Goal: Transaction & Acquisition: Purchase product/service

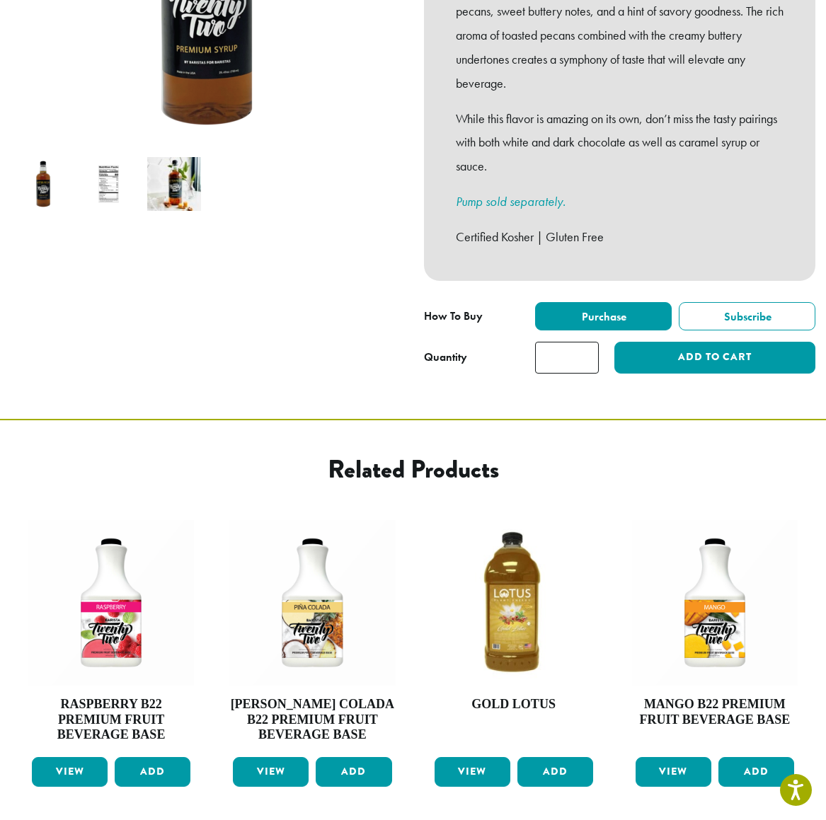
scroll to position [366, 0]
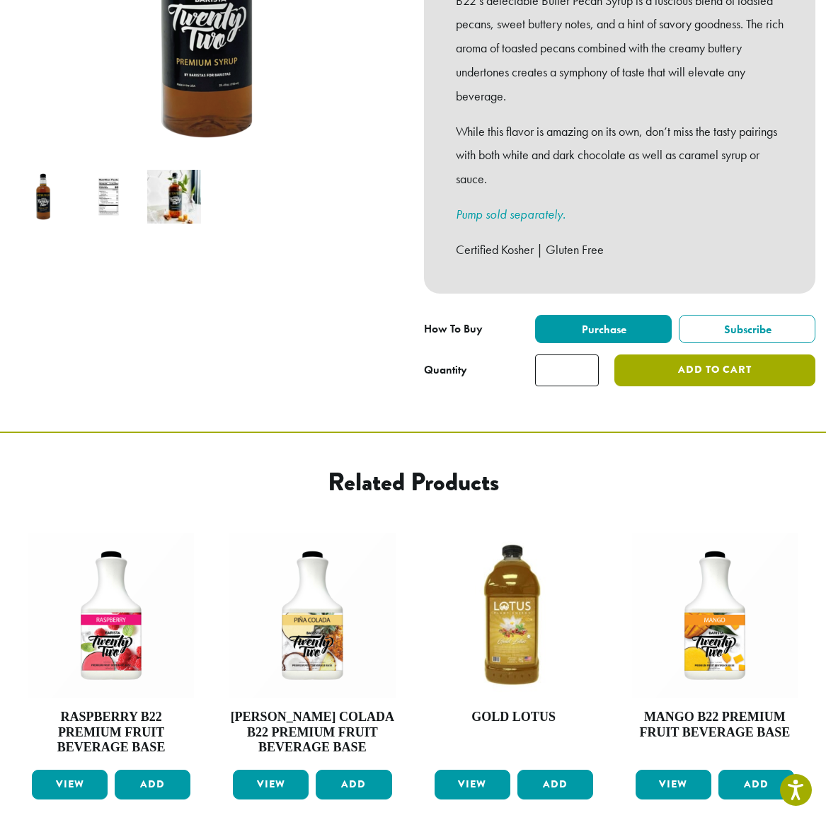
click at [694, 365] on button "Add to cart" at bounding box center [714, 371] width 201 height 32
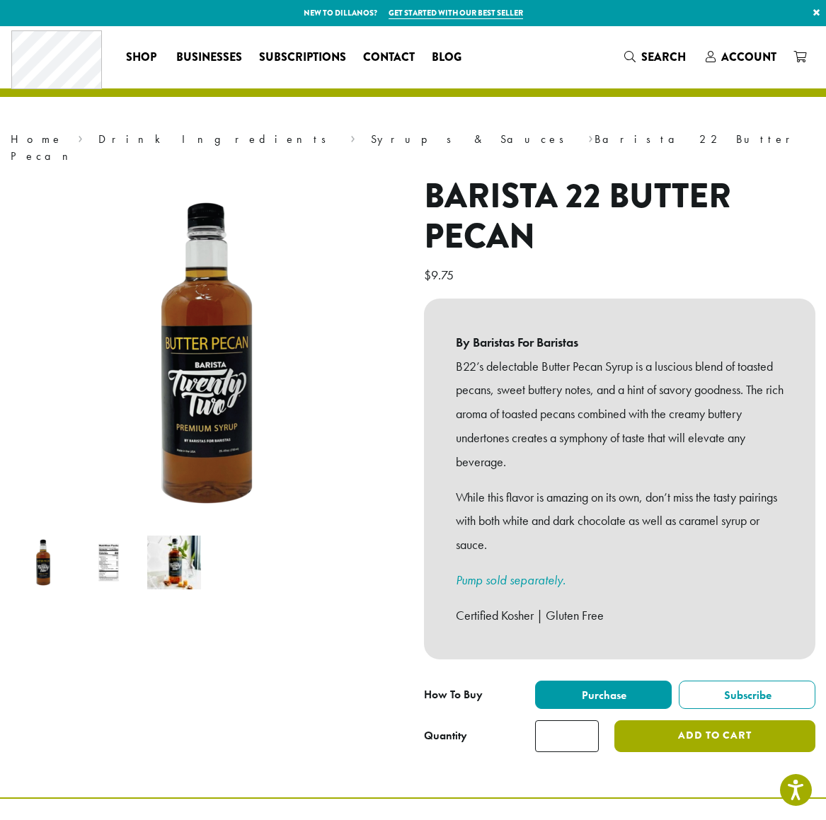
click at [658, 721] on button "Add to cart" at bounding box center [714, 737] width 201 height 32
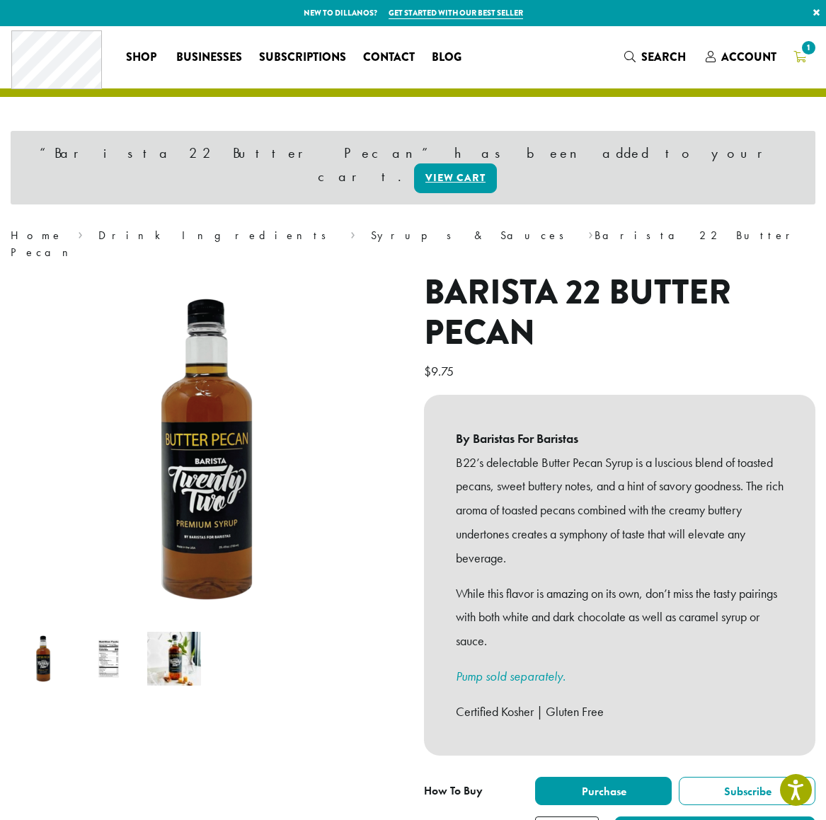
click at [807, 43] on span "1" at bounding box center [808, 47] width 19 height 19
